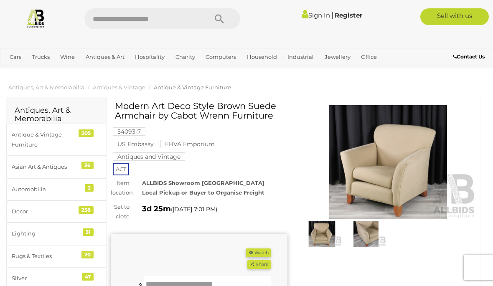
click at [89, 131] on div "205" at bounding box center [86, 134] width 15 height 8
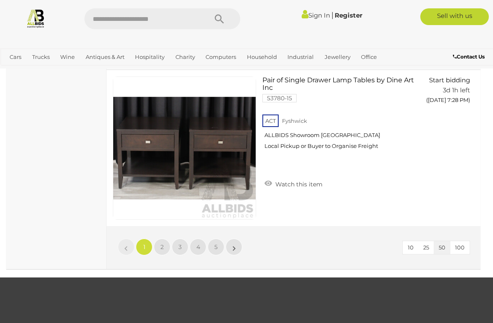
scroll to position [7772, 0]
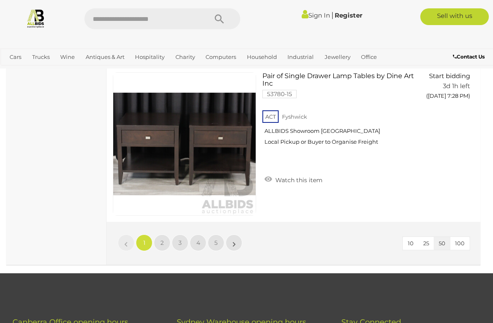
click at [166, 242] on link "2" at bounding box center [162, 242] width 17 height 17
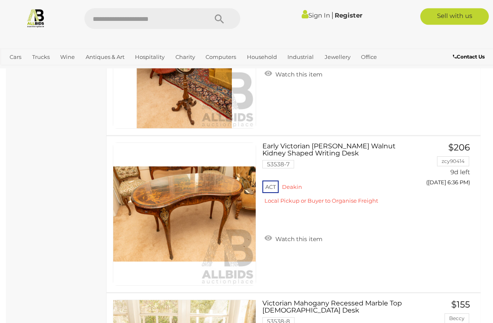
scroll to position [5348, 0]
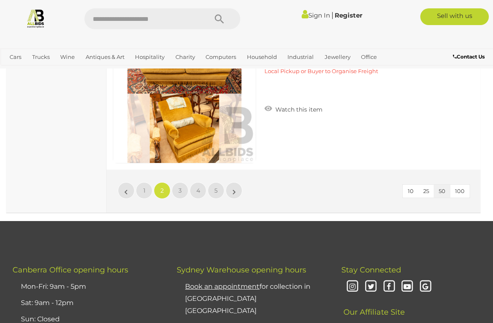
click at [180, 193] on span "3" at bounding box center [179, 191] width 3 height 8
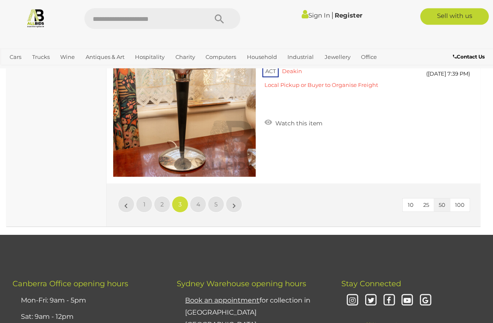
scroll to position [7815, 0]
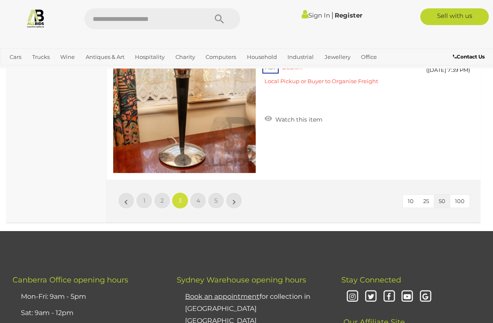
click at [201, 198] on link "4" at bounding box center [198, 200] width 17 height 17
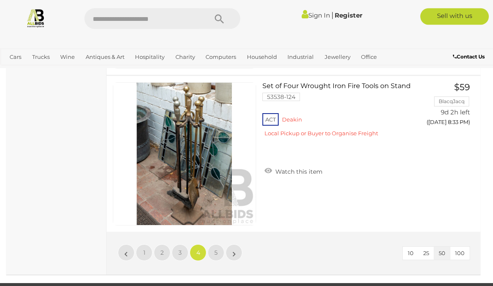
scroll to position [7762, 0]
click at [219, 253] on link "5" at bounding box center [216, 252] width 17 height 17
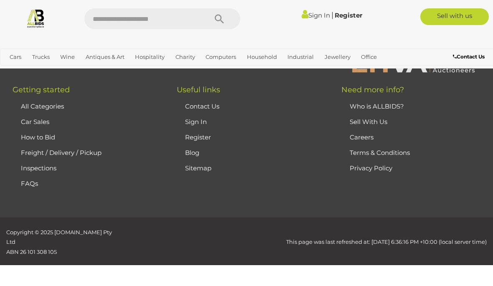
scroll to position [55, 0]
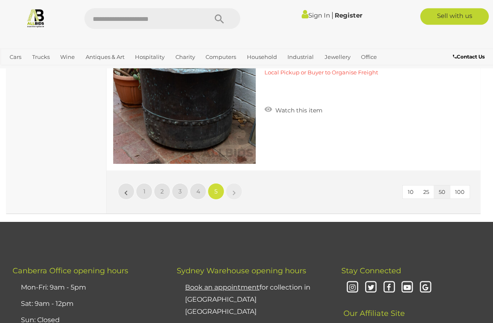
scroll to position [754, 0]
click at [241, 194] on link "»" at bounding box center [234, 191] width 17 height 17
click at [240, 191] on link "»" at bounding box center [234, 191] width 17 height 17
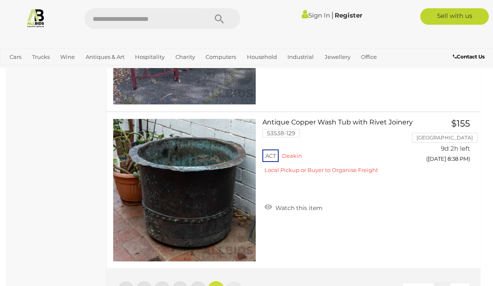
scroll to position [654, 0]
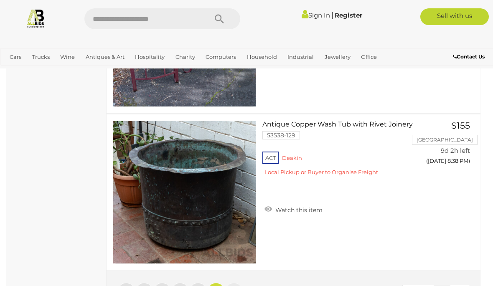
click at [0, 0] on link "Home Electronics & Entertainment" at bounding box center [0, 0] width 0 height 0
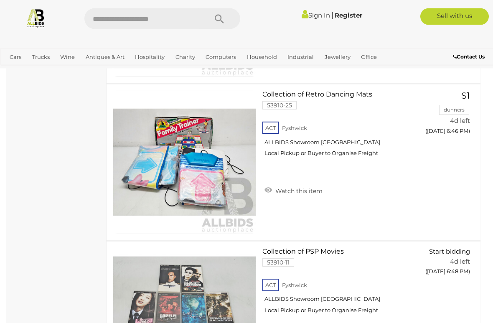
scroll to position [5712, 0]
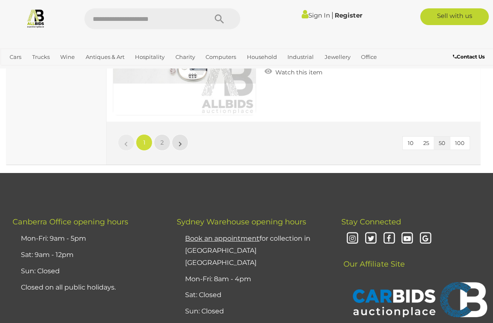
click at [164, 142] on link "2" at bounding box center [162, 142] width 17 height 17
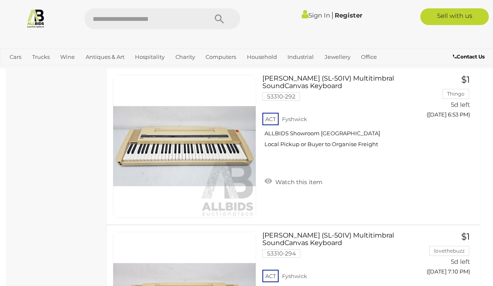
scroll to position [2863, 0]
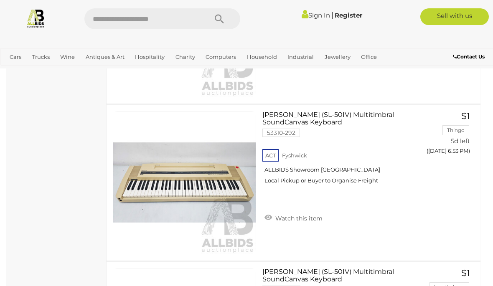
click at [0, 0] on link "Food Service" at bounding box center [0, 0] width 0 height 0
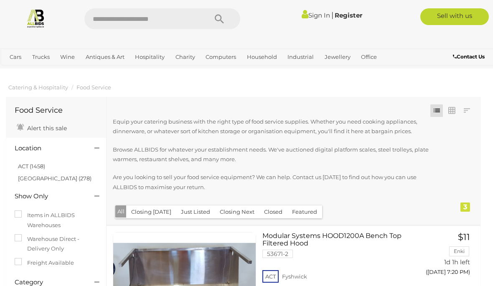
click at [0, 0] on link "Wine Auctions" at bounding box center [0, 0] width 0 height 0
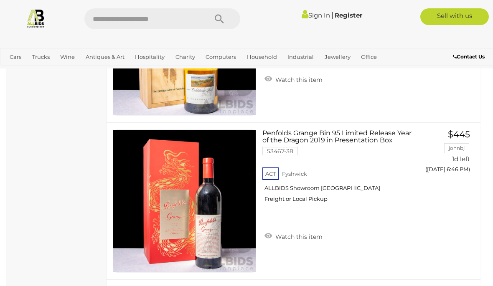
scroll to position [1355, 0]
